Goal: Task Accomplishment & Management: Manage account settings

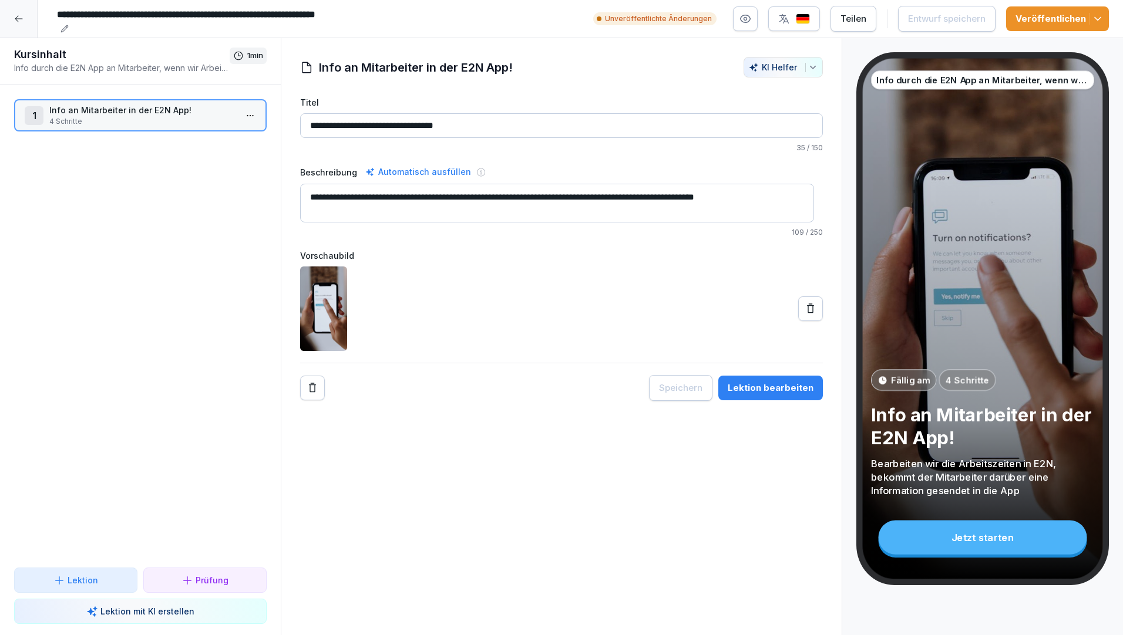
click at [865, 21] on div "Teilen" at bounding box center [853, 18] width 26 height 13
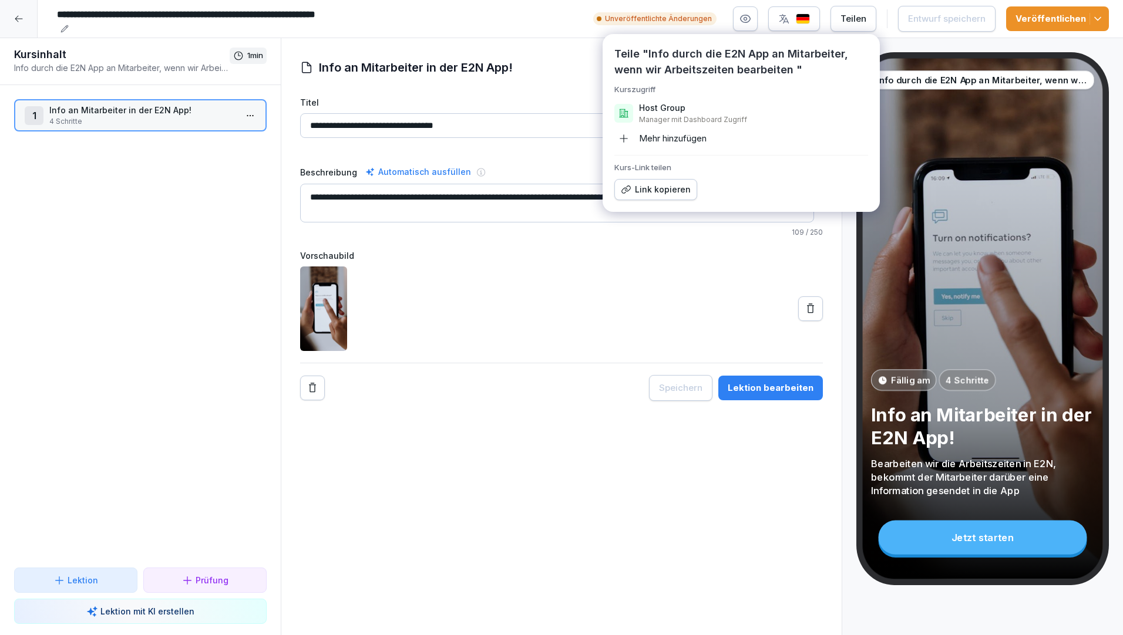
click at [649, 192] on div "Link kopieren" at bounding box center [656, 189] width 70 height 13
click at [640, 262] on div "Vorschaubild" at bounding box center [561, 301] width 523 height 102
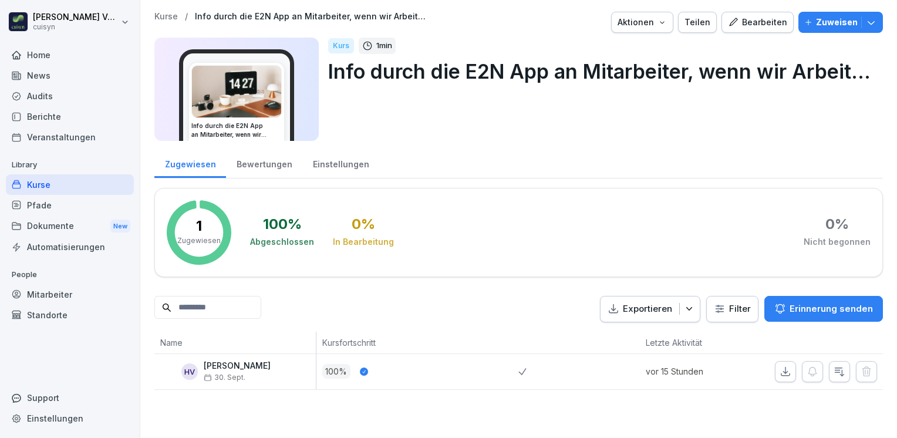
click at [45, 55] on div "Home" at bounding box center [70, 55] width 128 height 21
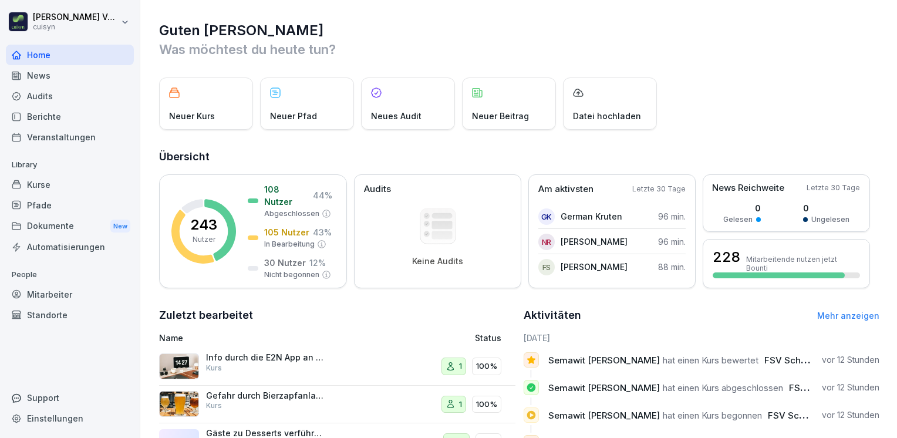
click at [58, 297] on div "Mitarbeiter" at bounding box center [70, 294] width 128 height 21
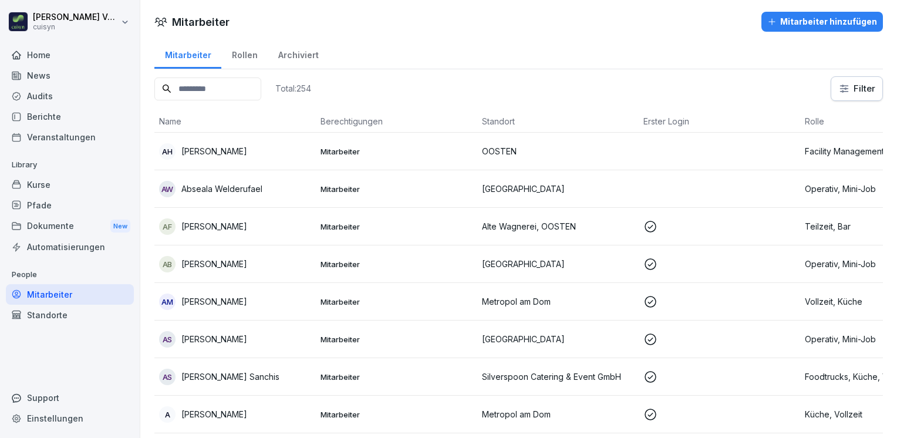
click at [197, 88] on input at bounding box center [207, 89] width 107 height 23
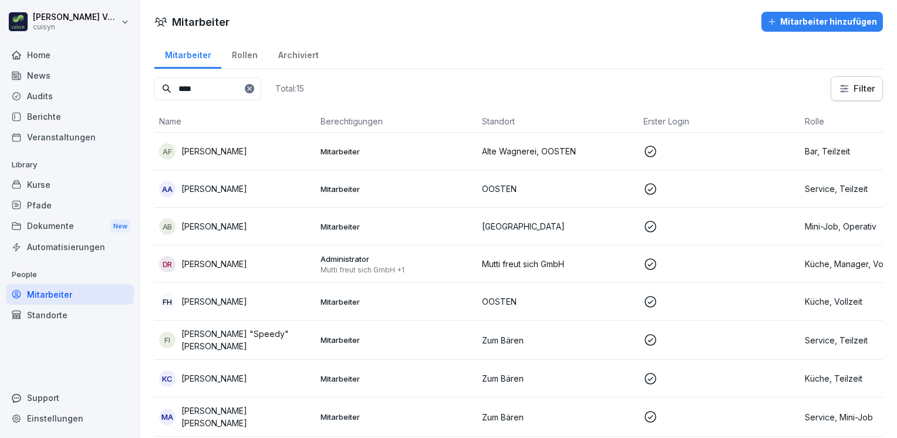
type input "****"
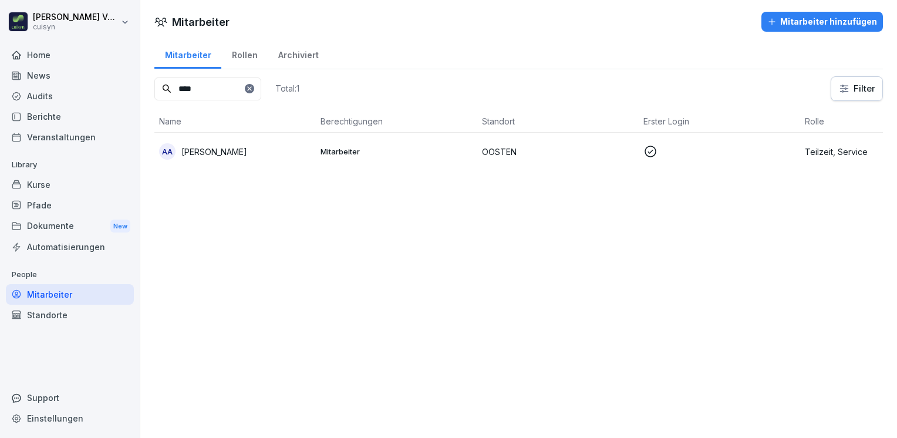
click at [216, 154] on p "[PERSON_NAME]" at bounding box center [214, 152] width 66 height 12
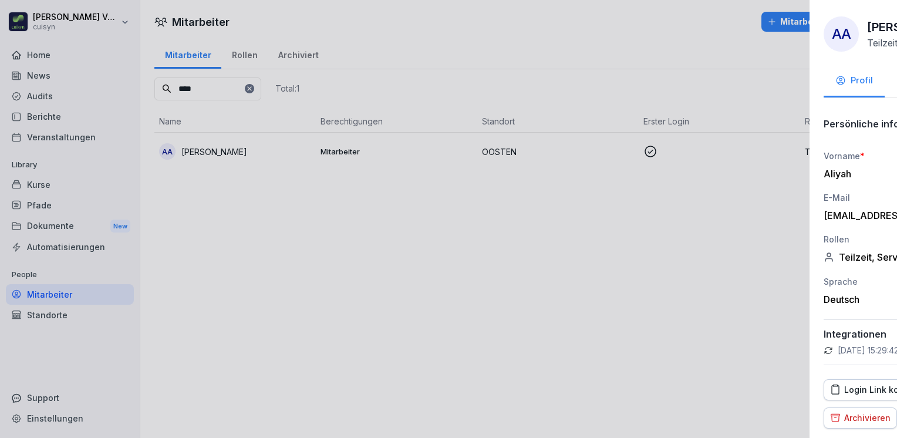
click at [549, 269] on div at bounding box center [448, 219] width 897 height 438
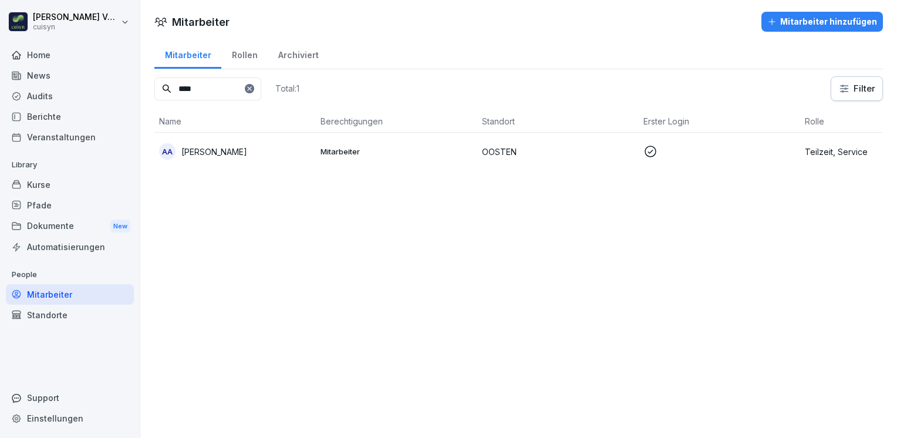
click at [242, 58] on div "Rollen" at bounding box center [244, 54] width 46 height 30
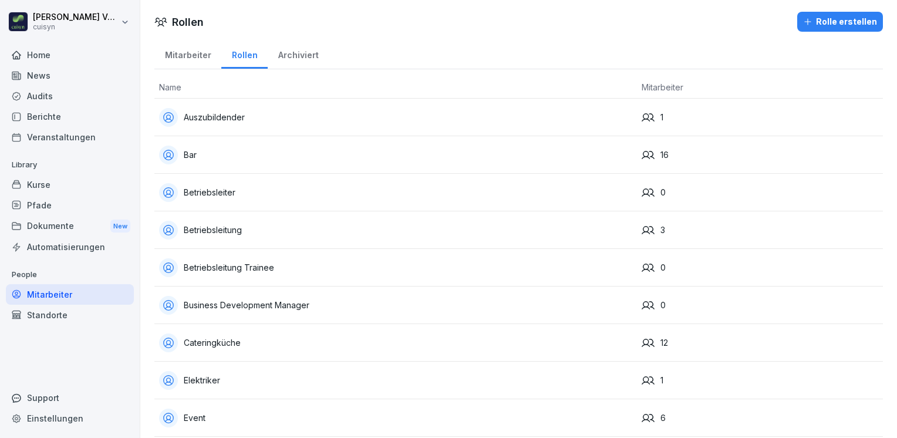
click at [197, 56] on div "Mitarbeiter" at bounding box center [187, 54] width 67 height 30
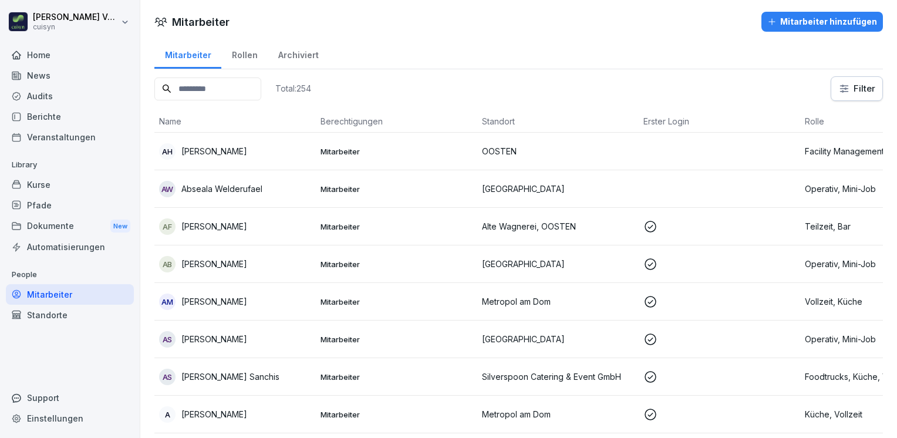
click at [199, 86] on input at bounding box center [207, 89] width 107 height 23
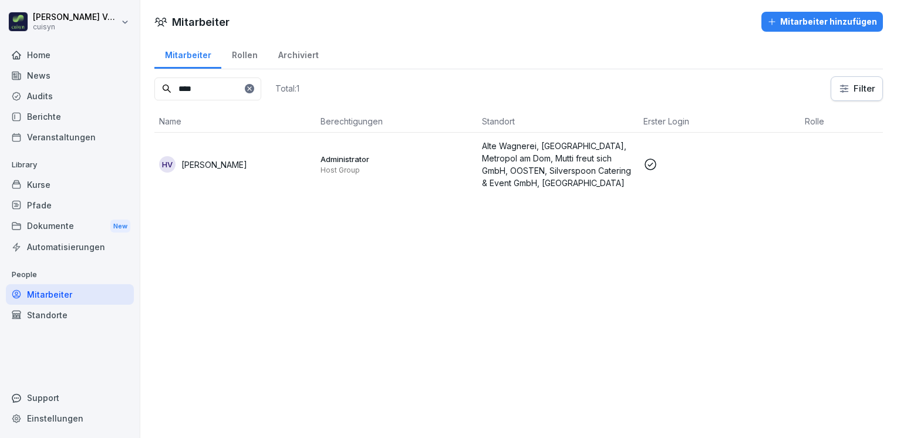
type input "****"
click at [209, 159] on p "[PERSON_NAME]" at bounding box center [214, 165] width 66 height 12
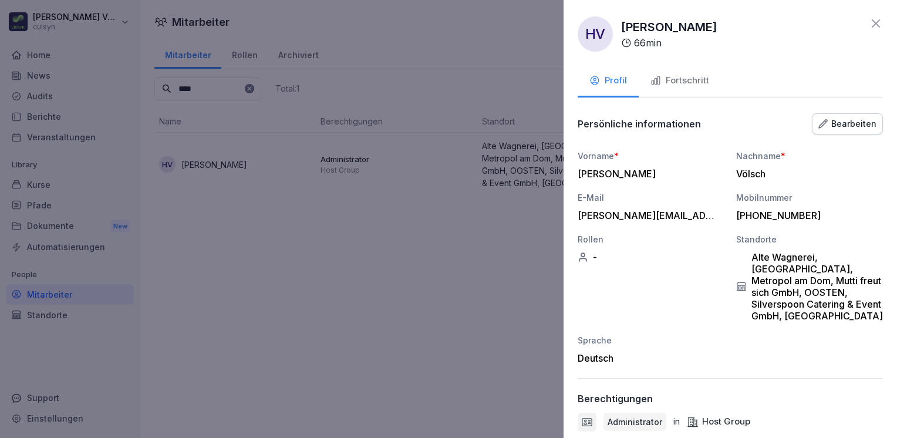
click at [685, 82] on div "Fortschritt" at bounding box center [680, 81] width 59 height 14
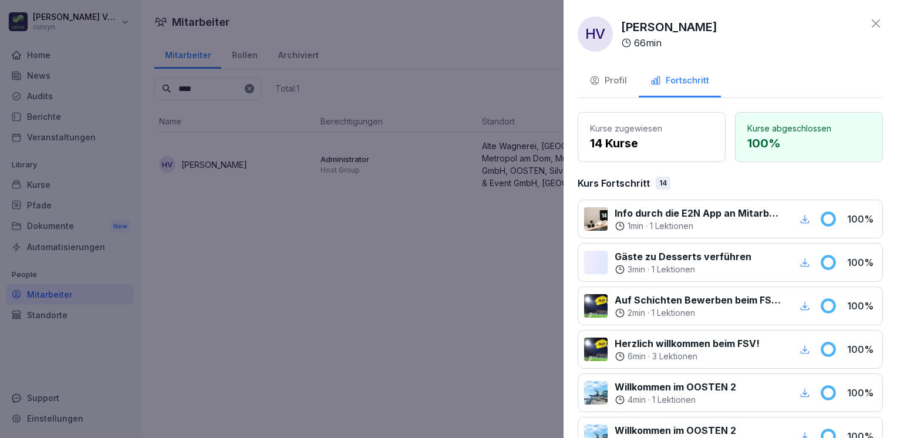
click at [872, 22] on icon at bounding box center [876, 23] width 8 height 8
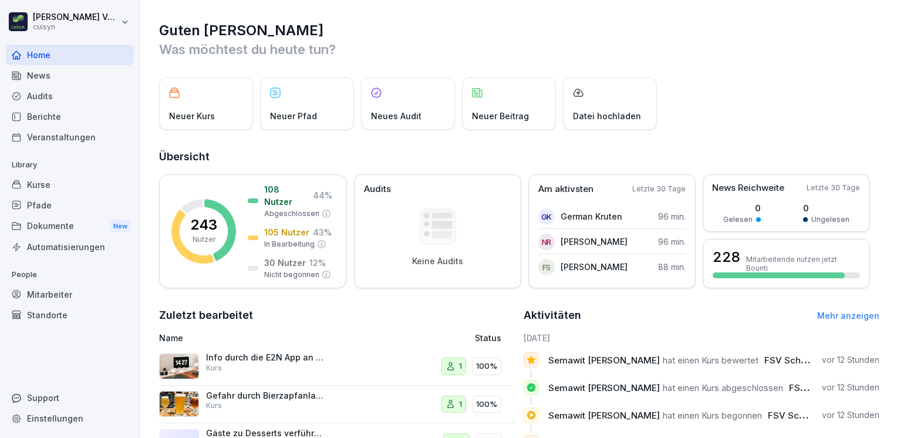
click at [48, 291] on div "Mitarbeiter" at bounding box center [70, 294] width 128 height 21
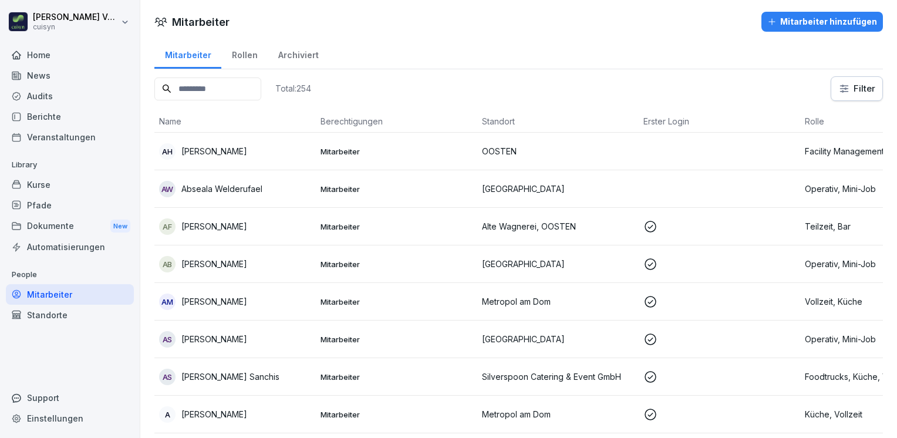
click at [193, 88] on input at bounding box center [207, 89] width 107 height 23
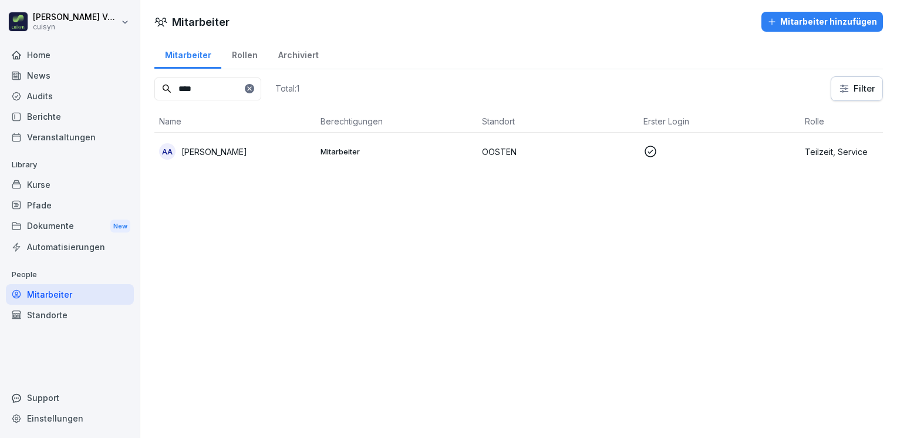
scroll to position [0, 23]
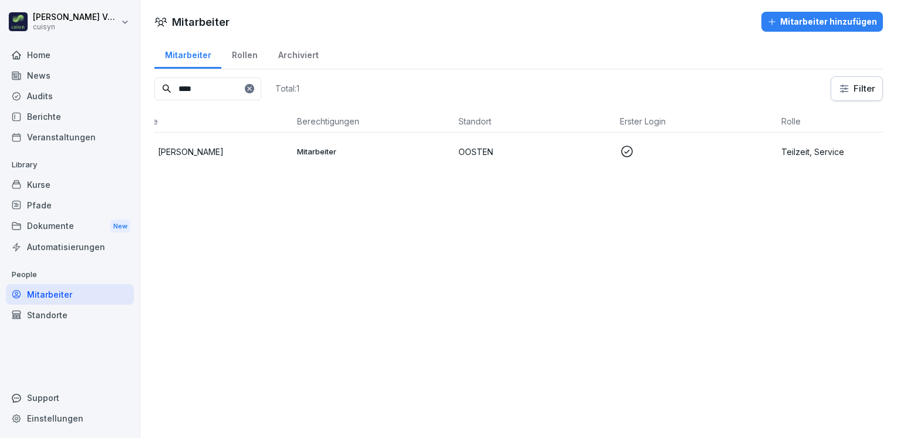
type input "****"
click at [173, 147] on p "[PERSON_NAME]" at bounding box center [191, 152] width 66 height 12
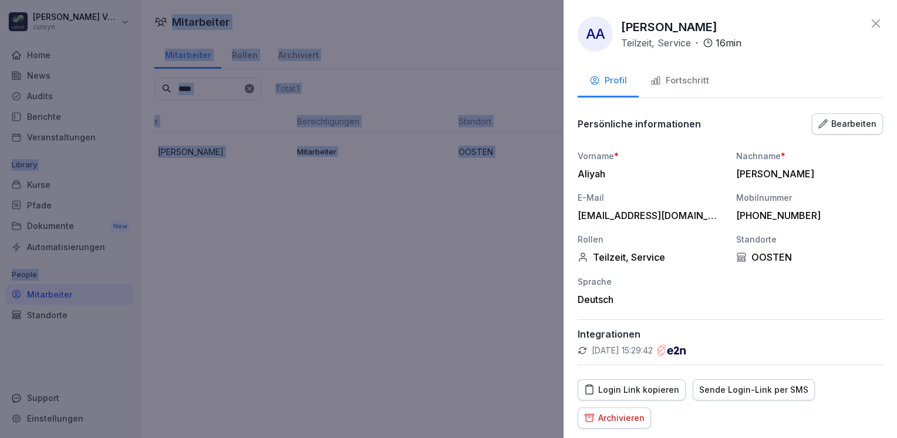
click at [677, 83] on div "Fortschritt" at bounding box center [680, 81] width 59 height 14
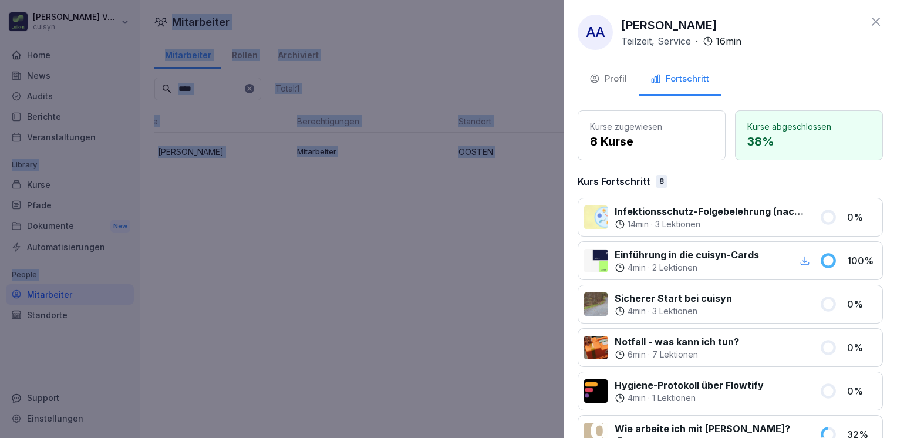
scroll to position [0, 0]
